Goal: Check status

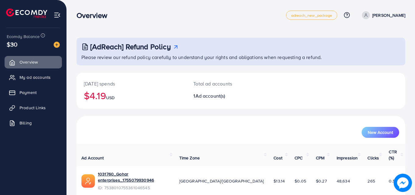
scroll to position [14, 0]
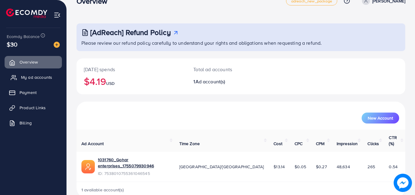
click at [39, 76] on span "My ad accounts" at bounding box center [36, 77] width 31 height 6
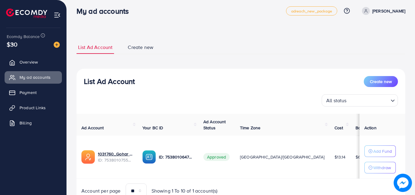
scroll to position [32, 0]
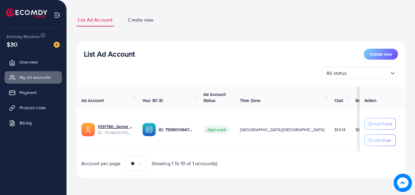
drag, startPoint x: 286, startPoint y: 131, endPoint x: 346, endPoint y: 133, distance: 60.1
click at [346, 133] on tr "1031760_Gohar enterprises_1755079930946 ID: 7538010755361046545 ID: 75380106477…" at bounding box center [250, 130] width 346 height 43
click at [351, 133] on td "$6.86" at bounding box center [364, 130] width 26 height 43
drag, startPoint x: 344, startPoint y: 133, endPoint x: 299, endPoint y: 133, distance: 44.8
click at [299, 133] on tr "1031760_Gohar enterprises_1755079930946 ID: 7538010755361046545 ID: 75380106477…" at bounding box center [250, 130] width 346 height 43
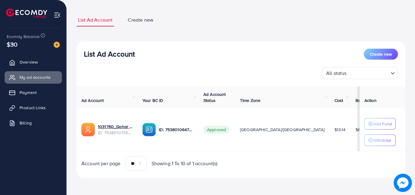
click at [329, 133] on td "$13.14" at bounding box center [339, 130] width 21 height 43
click at [25, 63] on span "Overview" at bounding box center [30, 62] width 18 height 6
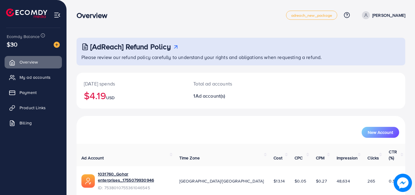
click at [34, 84] on ul "Overview My ad accounts Payment Product Links Billing" at bounding box center [33, 95] width 66 height 82
click at [41, 76] on span "My ad accounts" at bounding box center [36, 77] width 31 height 6
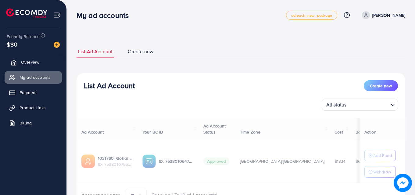
click at [42, 65] on link "Overview" at bounding box center [33, 62] width 57 height 12
